Goal: Task Accomplishment & Management: Manage account settings

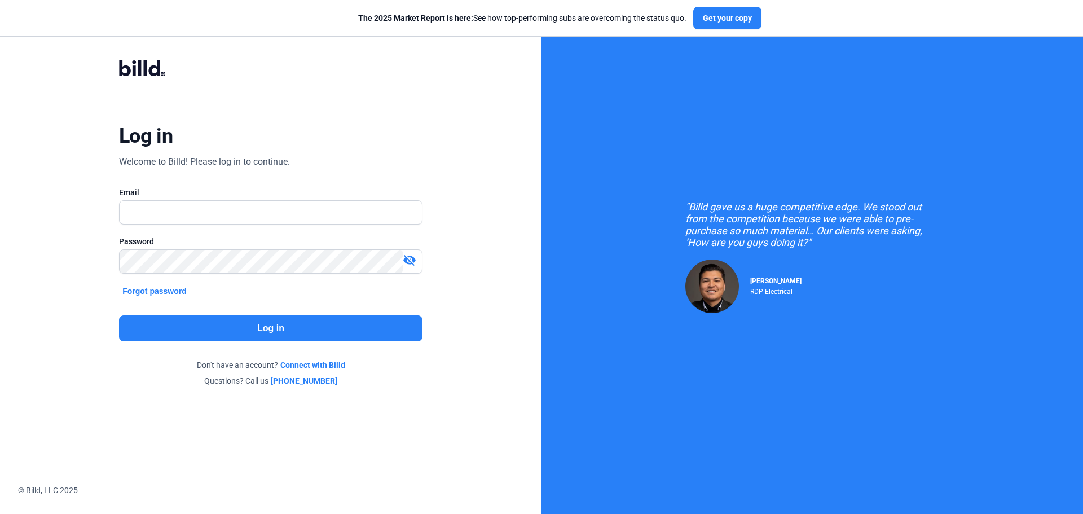
drag, startPoint x: 208, startPoint y: 191, endPoint x: 160, endPoint y: 202, distance: 48.8
click at [202, 194] on div "Email" at bounding box center [270, 192] width 303 height 11
click at [160, 202] on input "text" at bounding box center [265, 212] width 290 height 23
type input "[EMAIL_ADDRESS][DOMAIN_NAME]"
click at [335, 323] on button "Log in" at bounding box center [270, 328] width 303 height 26
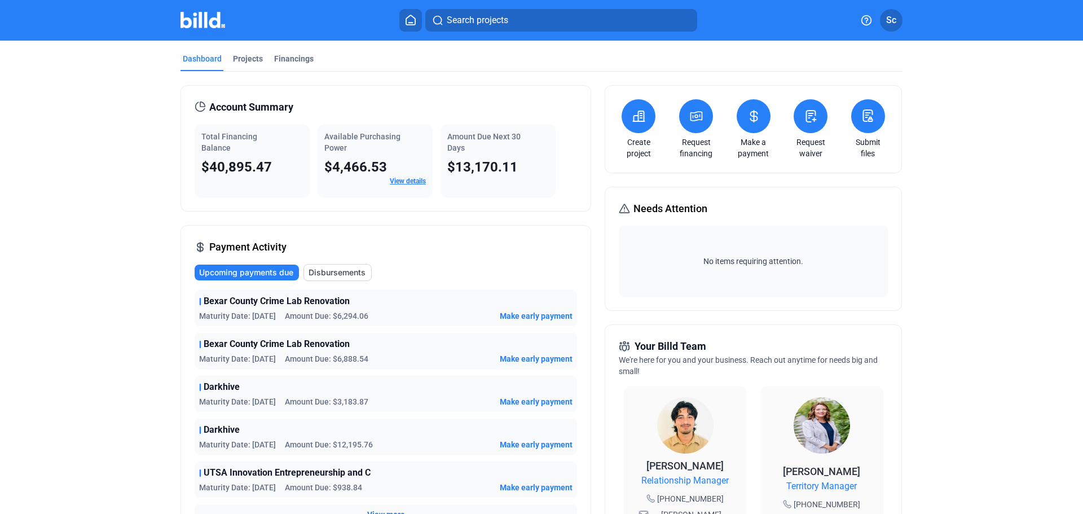
click at [299, 64] on div "Financings" at bounding box center [294, 62] width 44 height 18
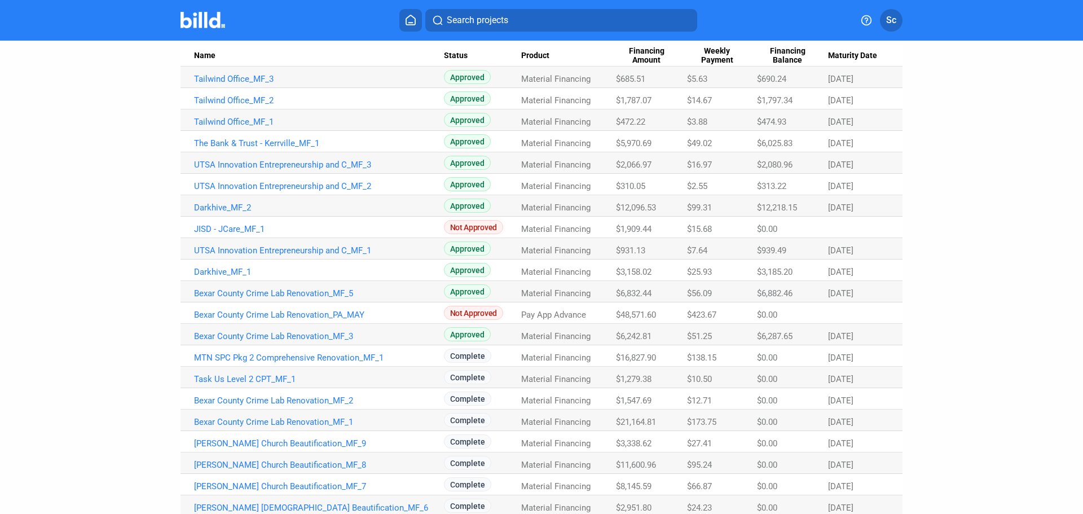
scroll to position [123, 0]
